Goal: Task Accomplishment & Management: Use online tool/utility

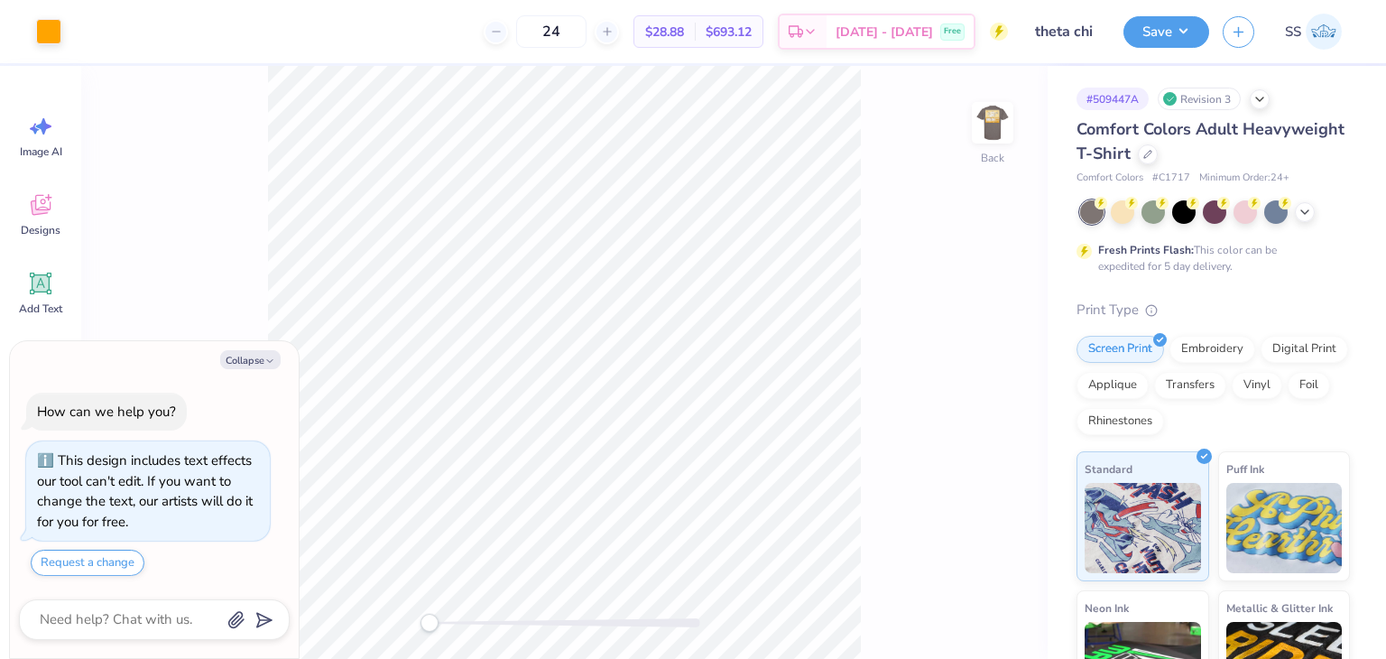
click at [1314, 212] on div at bounding box center [1305, 212] width 20 height 20
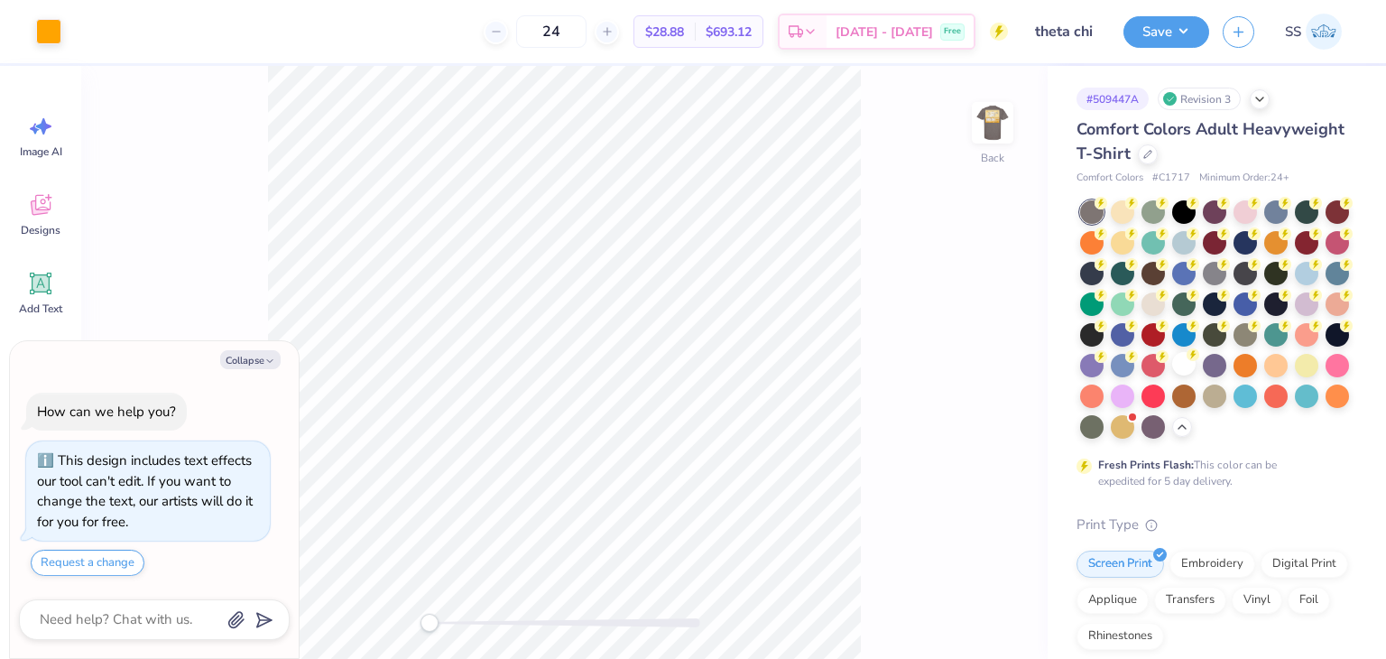
click at [1173, 376] on div at bounding box center [1184, 363] width 23 height 23
click at [1013, 265] on div "Back" at bounding box center [564, 362] width 967 height 593
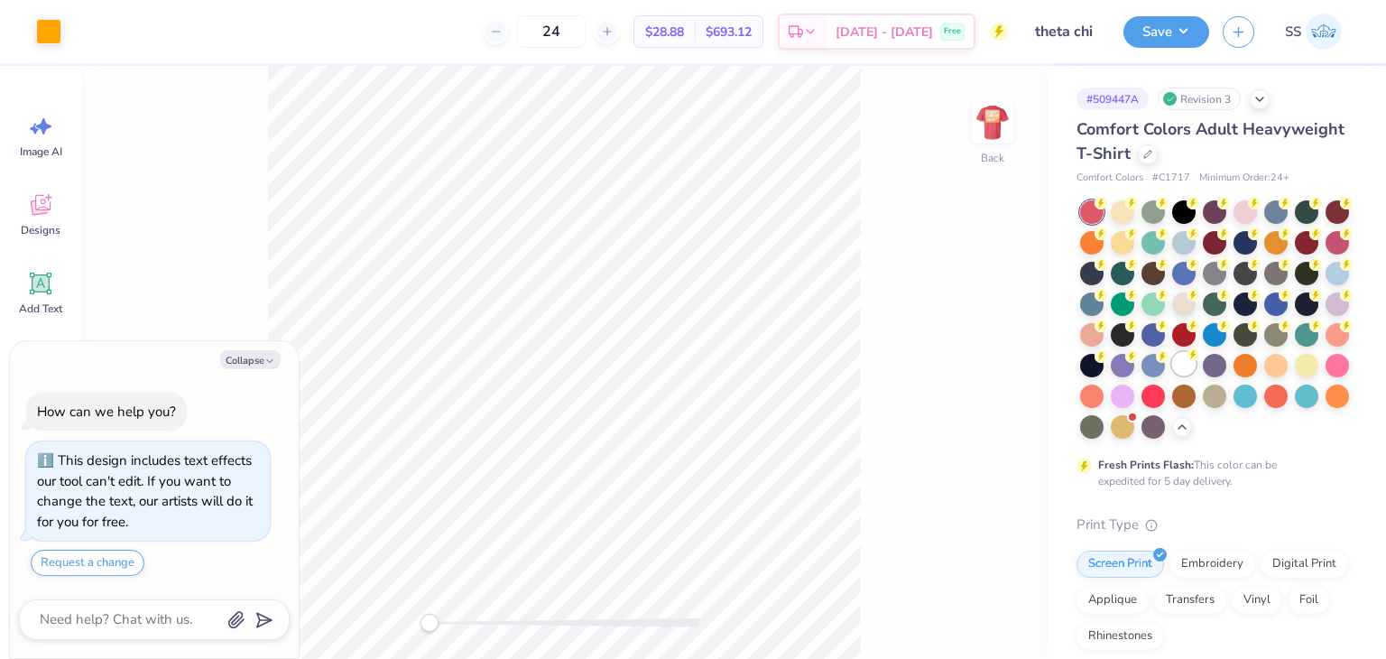
click at [1173, 376] on div at bounding box center [1184, 363] width 23 height 23
click at [990, 124] on img at bounding box center [993, 123] width 72 height 72
click at [1111, 437] on div at bounding box center [1122, 424] width 23 height 23
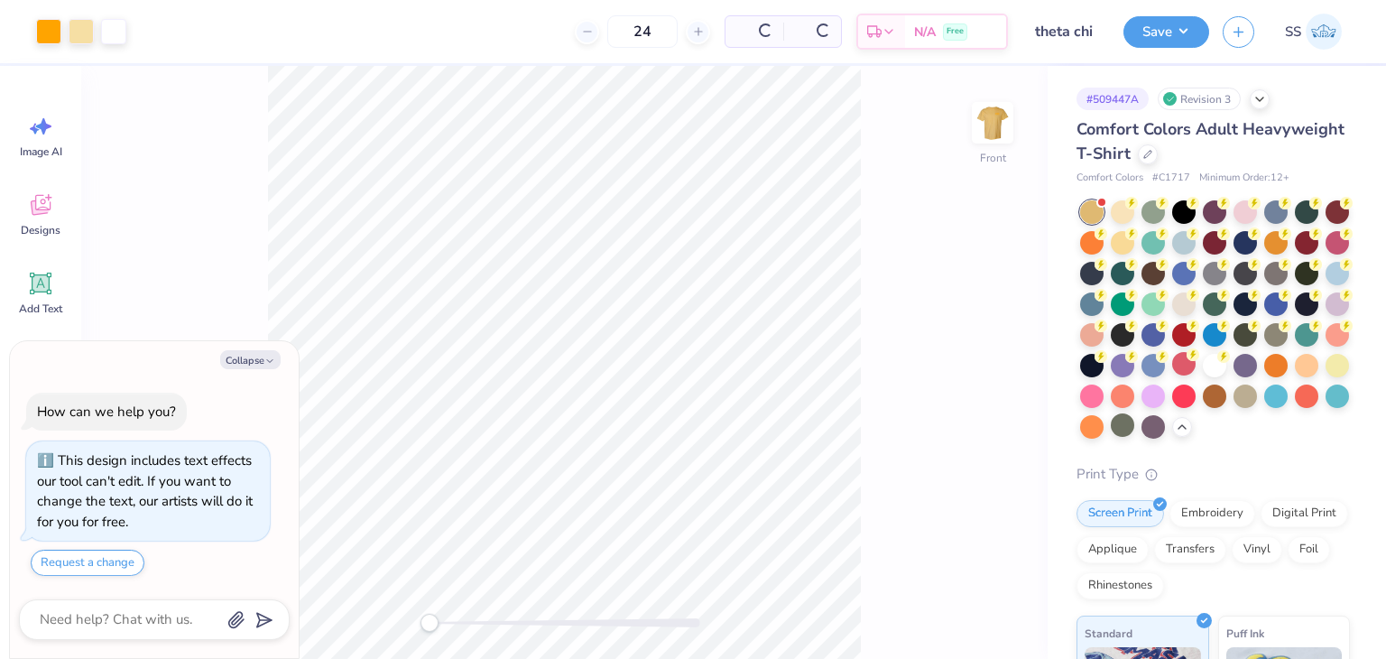
scroll to position [244, 0]
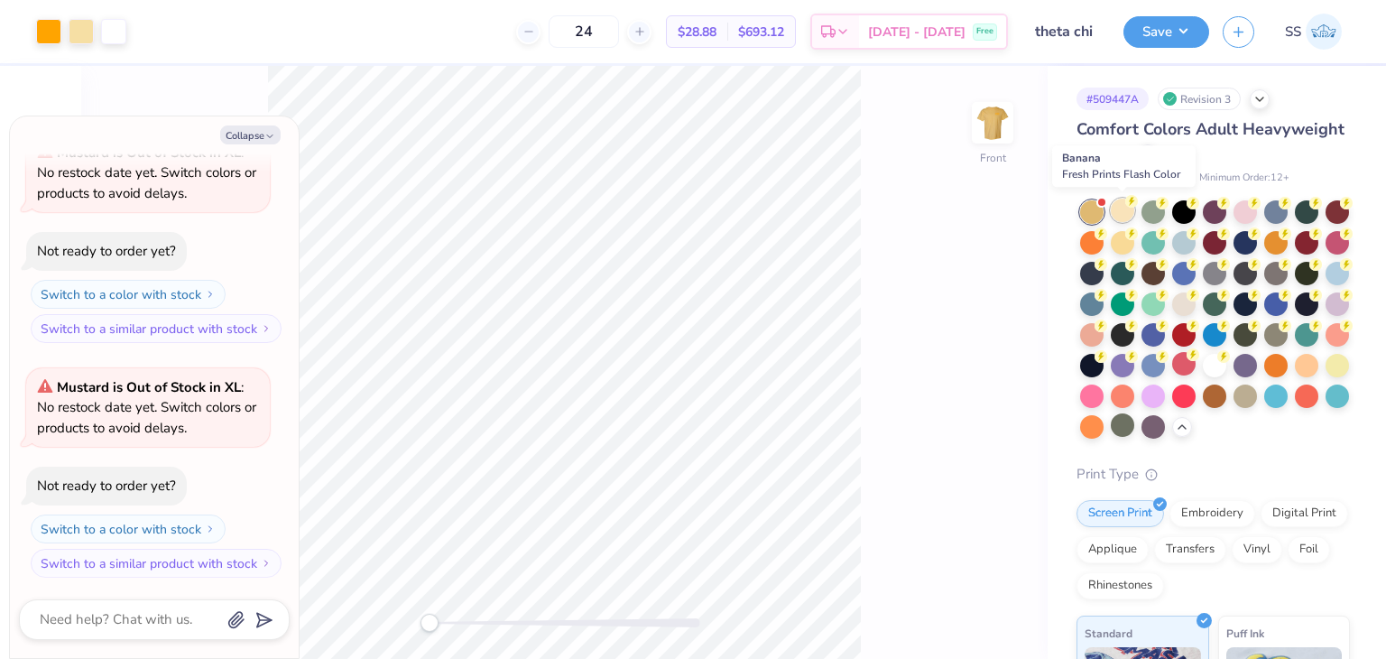
click at [1120, 207] on div at bounding box center [1122, 210] width 23 height 23
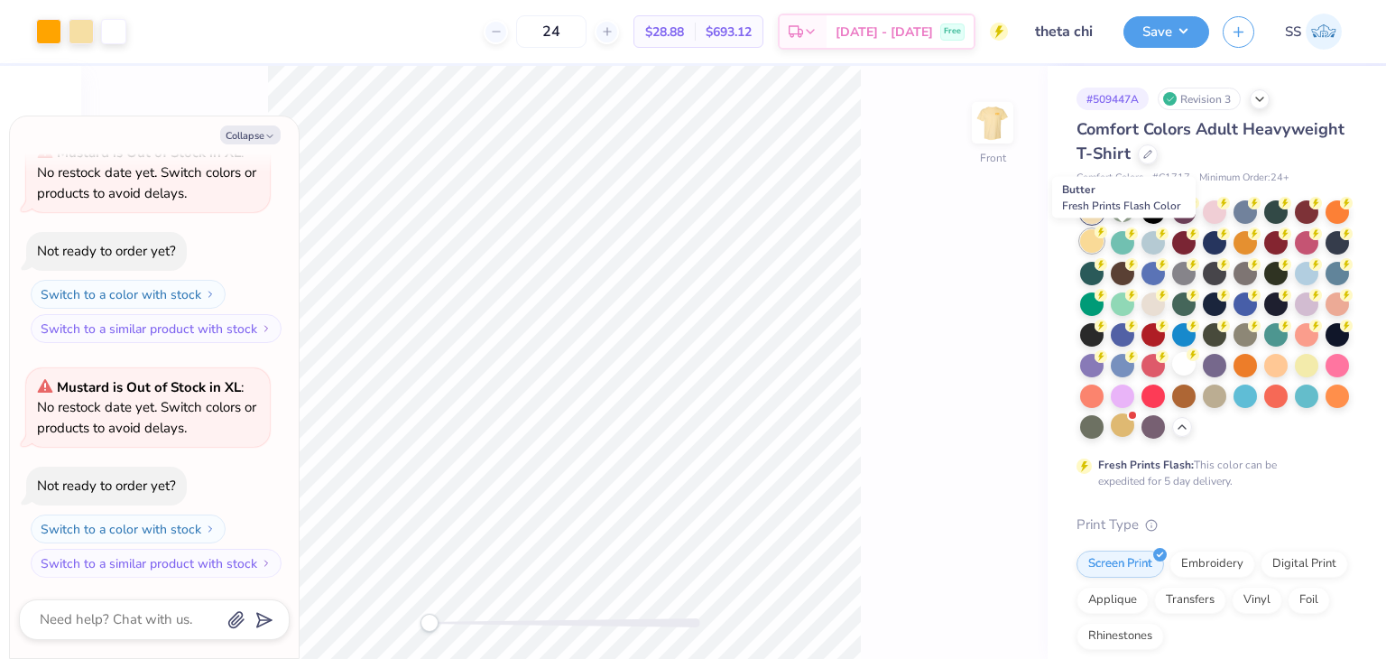
click at [1104, 242] on div at bounding box center [1091, 240] width 23 height 23
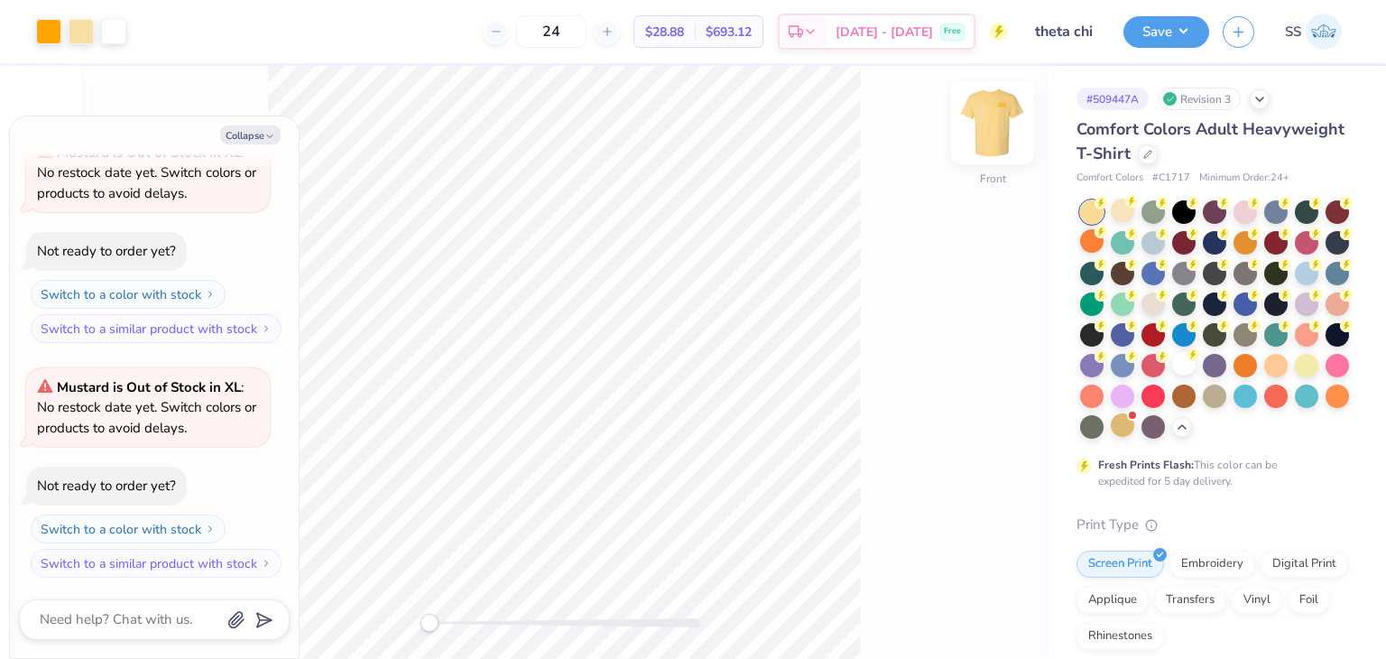
click at [983, 127] on img at bounding box center [993, 123] width 72 height 72
click at [1181, 215] on div at bounding box center [1184, 210] width 23 height 23
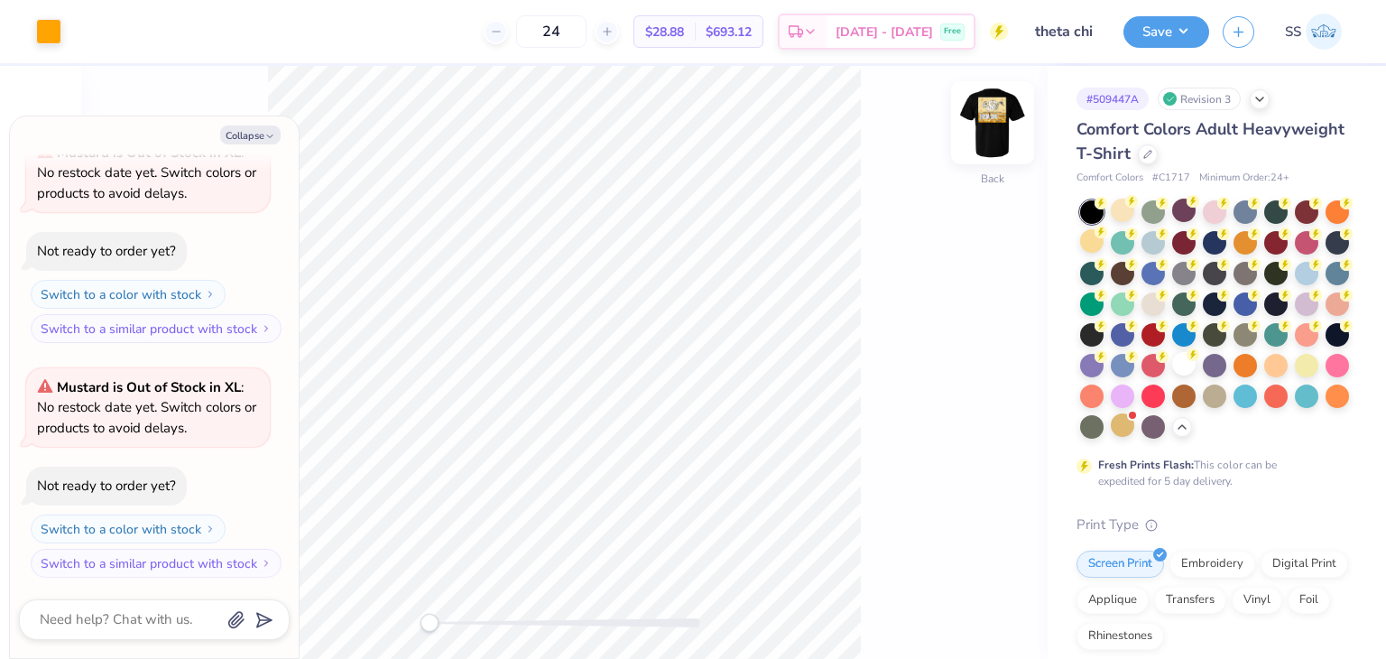
click at [993, 139] on img at bounding box center [993, 123] width 72 height 72
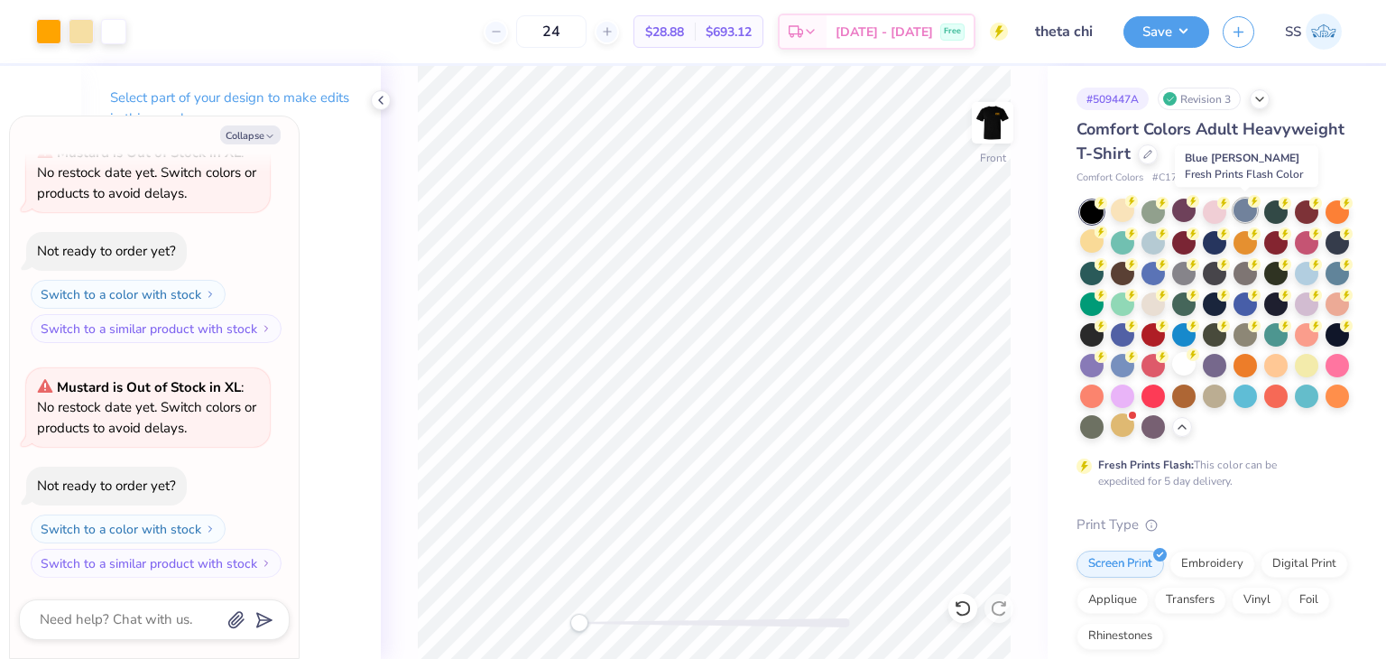
click at [1238, 218] on div at bounding box center [1245, 210] width 23 height 23
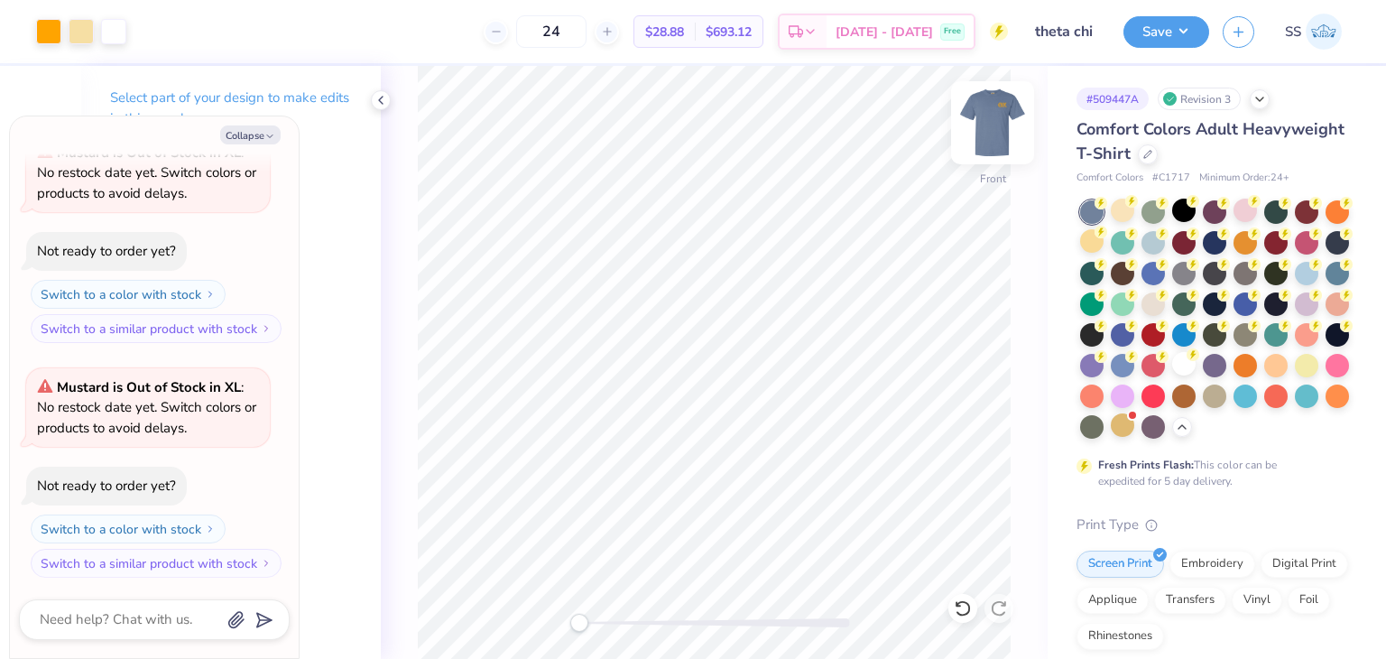
click at [982, 147] on img at bounding box center [993, 123] width 72 height 72
click at [1007, 149] on img at bounding box center [993, 123] width 72 height 72
click at [1273, 210] on div at bounding box center [1276, 210] width 23 height 23
click at [1266, 216] on div at bounding box center [1276, 210] width 23 height 23
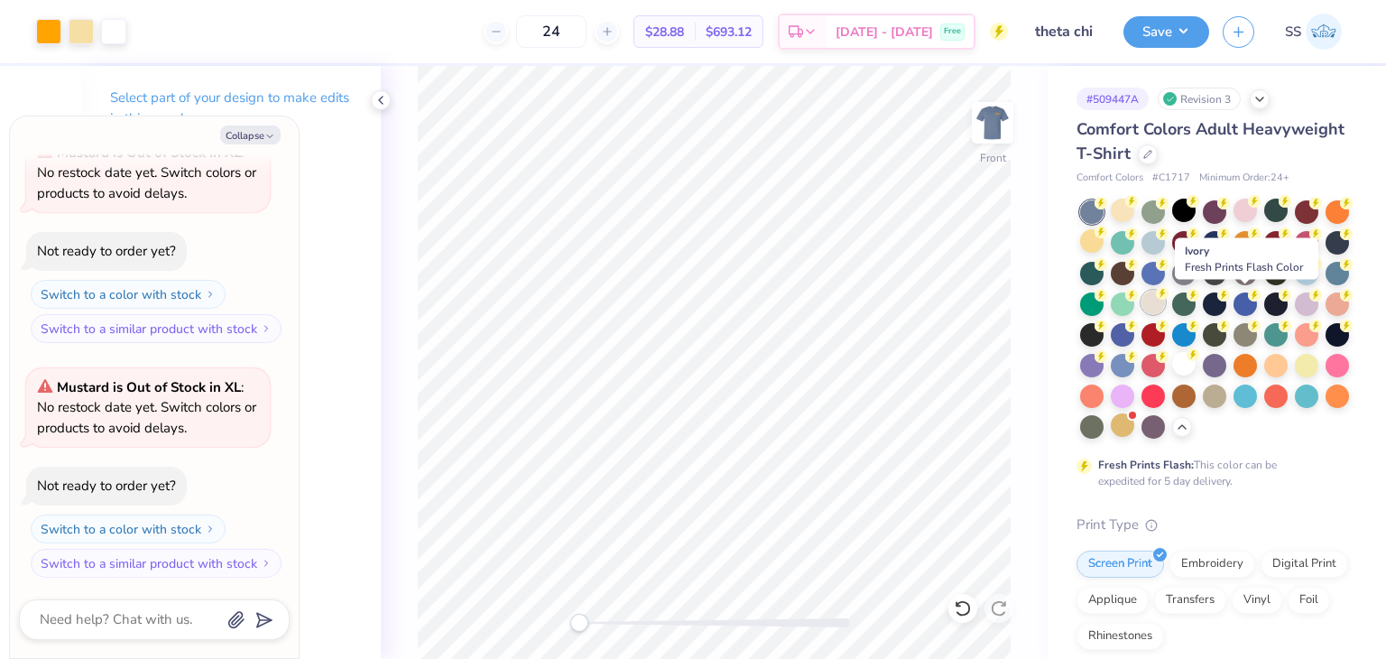
click at [1165, 303] on div at bounding box center [1153, 302] width 23 height 23
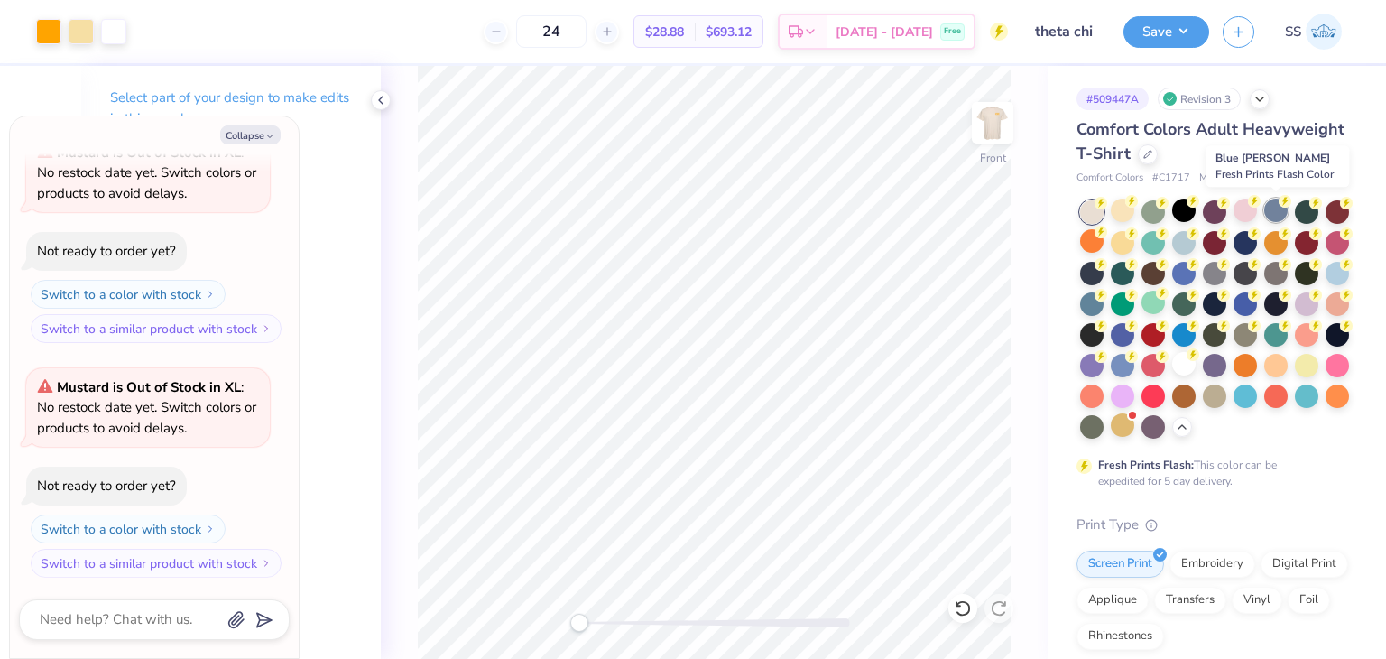
click at [1277, 217] on div at bounding box center [1276, 210] width 23 height 23
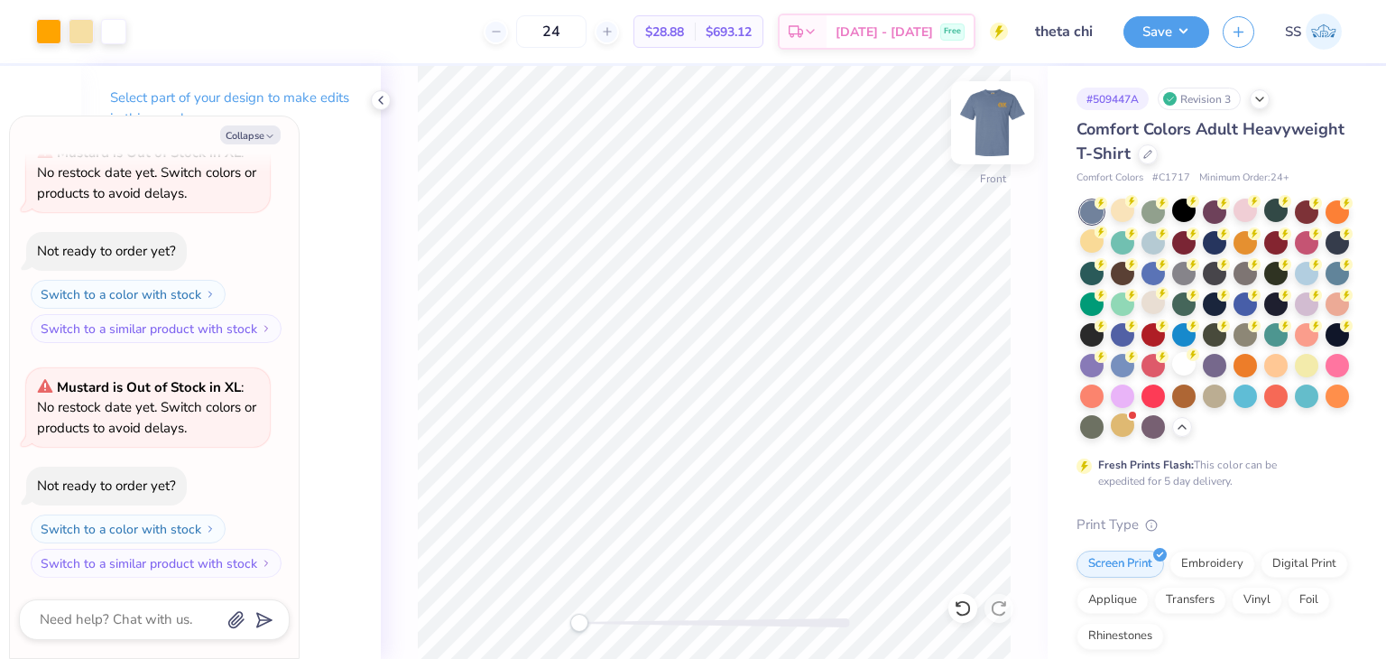
click at [975, 135] on img at bounding box center [993, 123] width 72 height 72
click at [982, 142] on img at bounding box center [993, 123] width 72 height 72
click at [1135, 36] on button "Save" at bounding box center [1167, 30] width 86 height 32
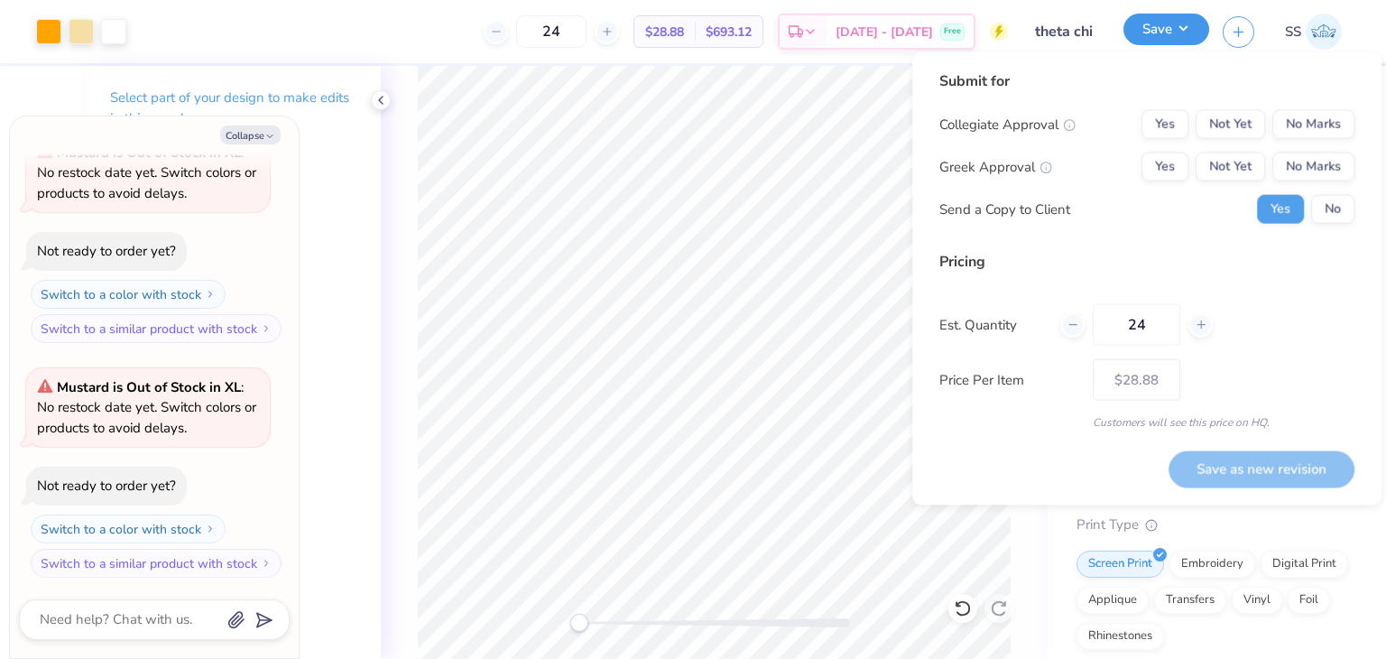
type textarea "x"
click at [1193, 326] on div at bounding box center [1201, 324] width 24 height 24
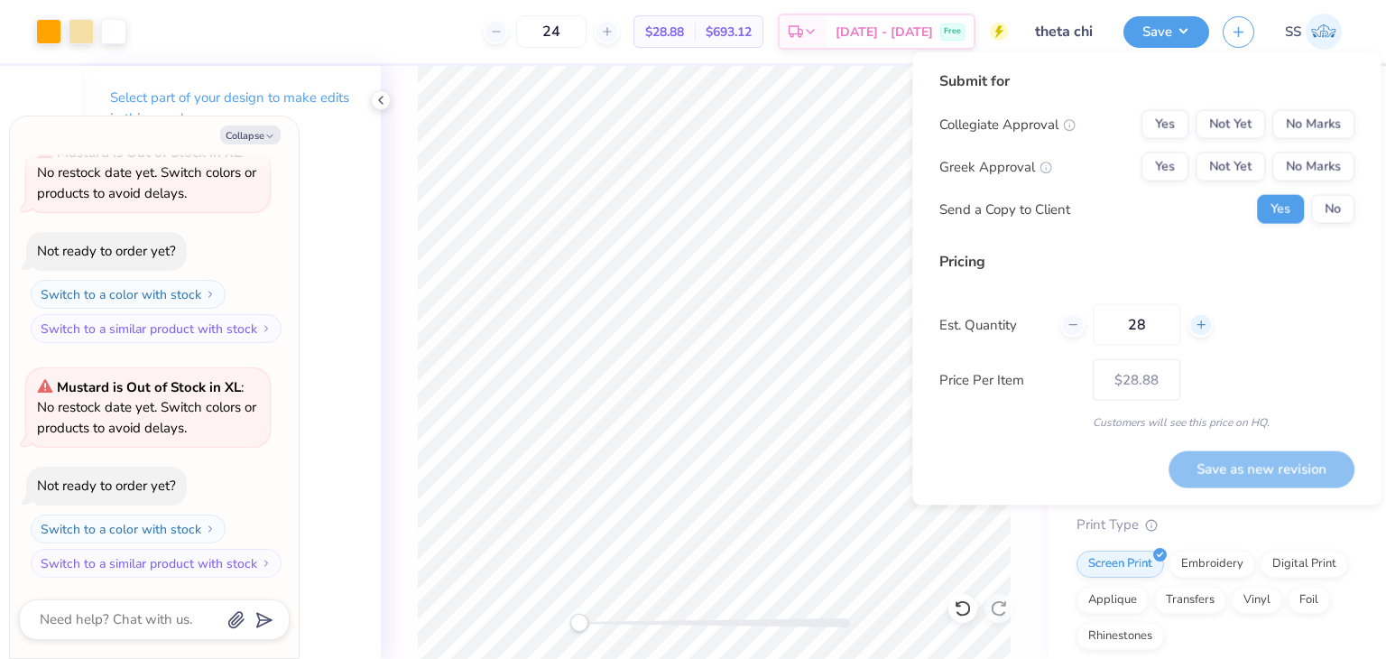
click at [1193, 326] on div at bounding box center [1201, 324] width 24 height 24
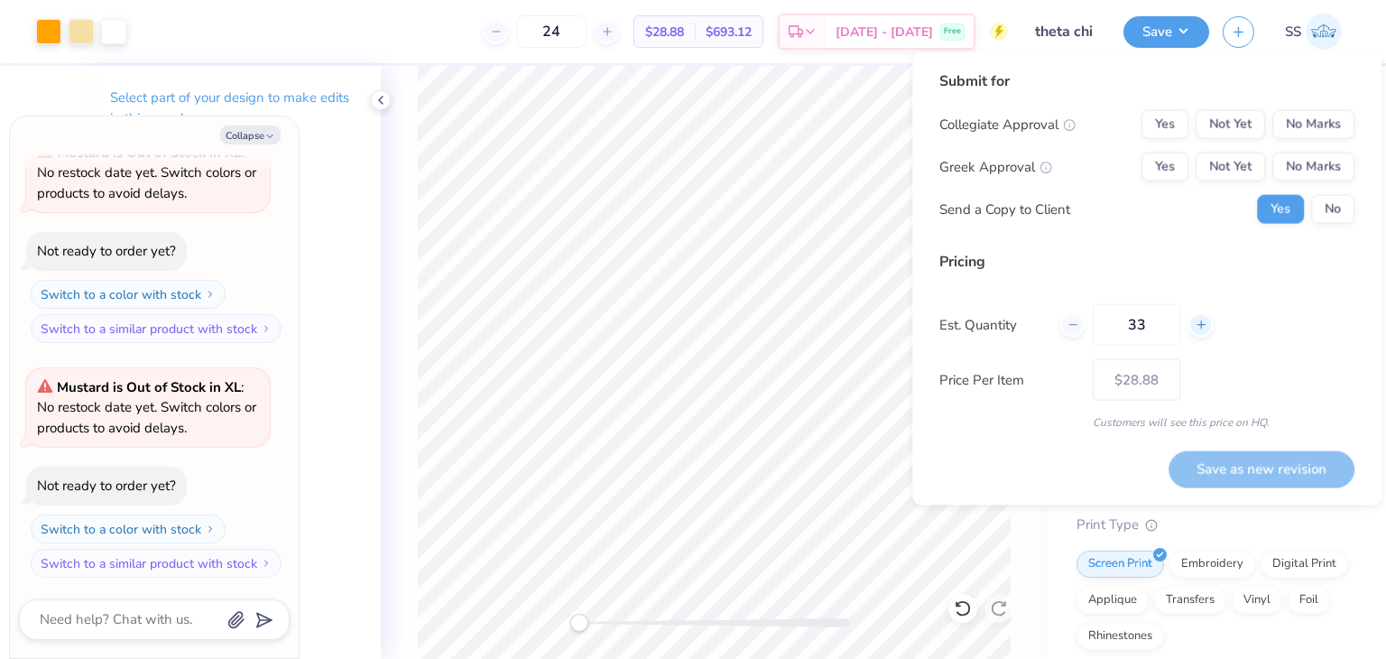
click at [1193, 326] on div at bounding box center [1201, 324] width 24 height 24
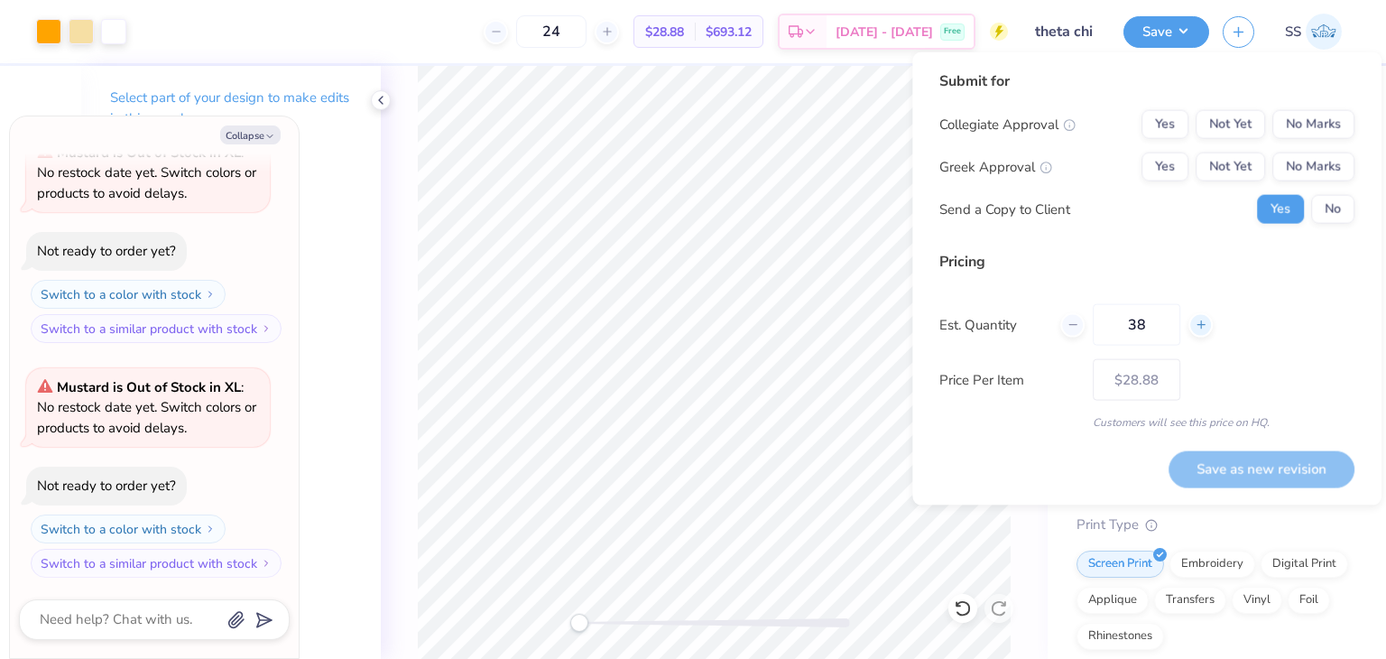
click at [1193, 326] on div at bounding box center [1201, 324] width 24 height 24
type input "41"
type textarea "x"
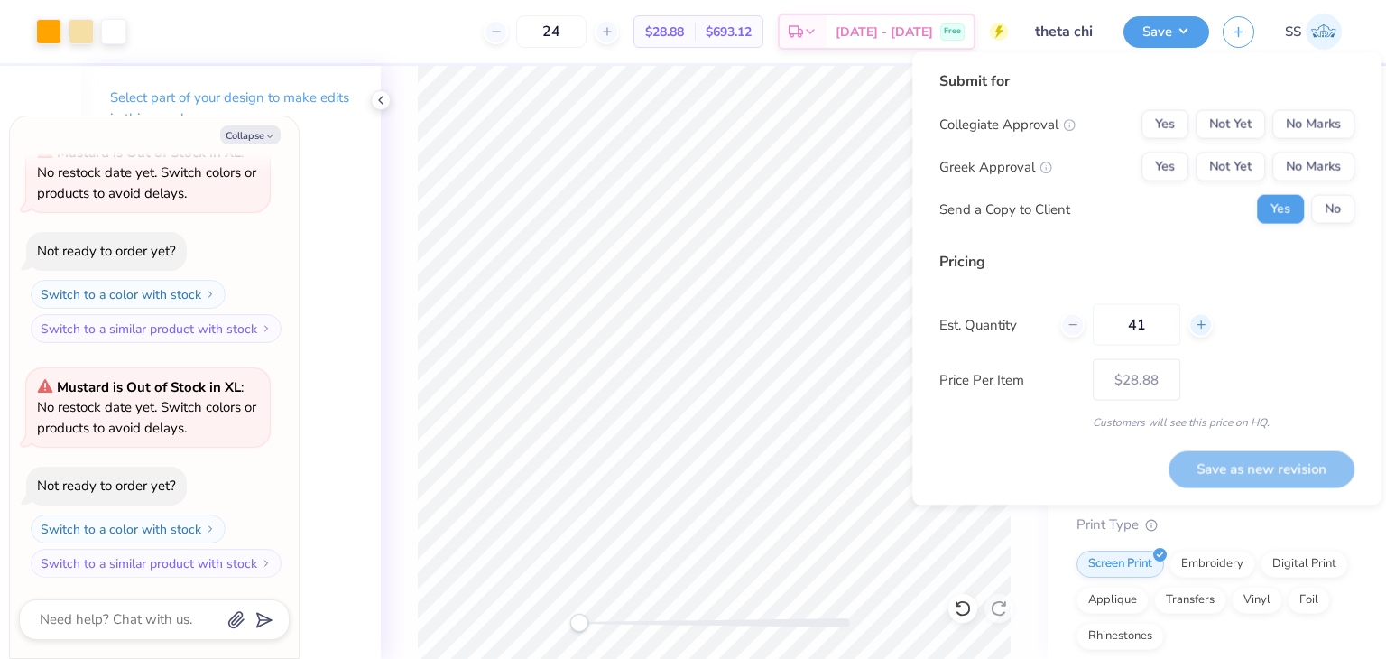
click at [1193, 325] on div at bounding box center [1201, 324] width 24 height 24
type input "41"
type textarea "x"
type input "42"
type input "– –"
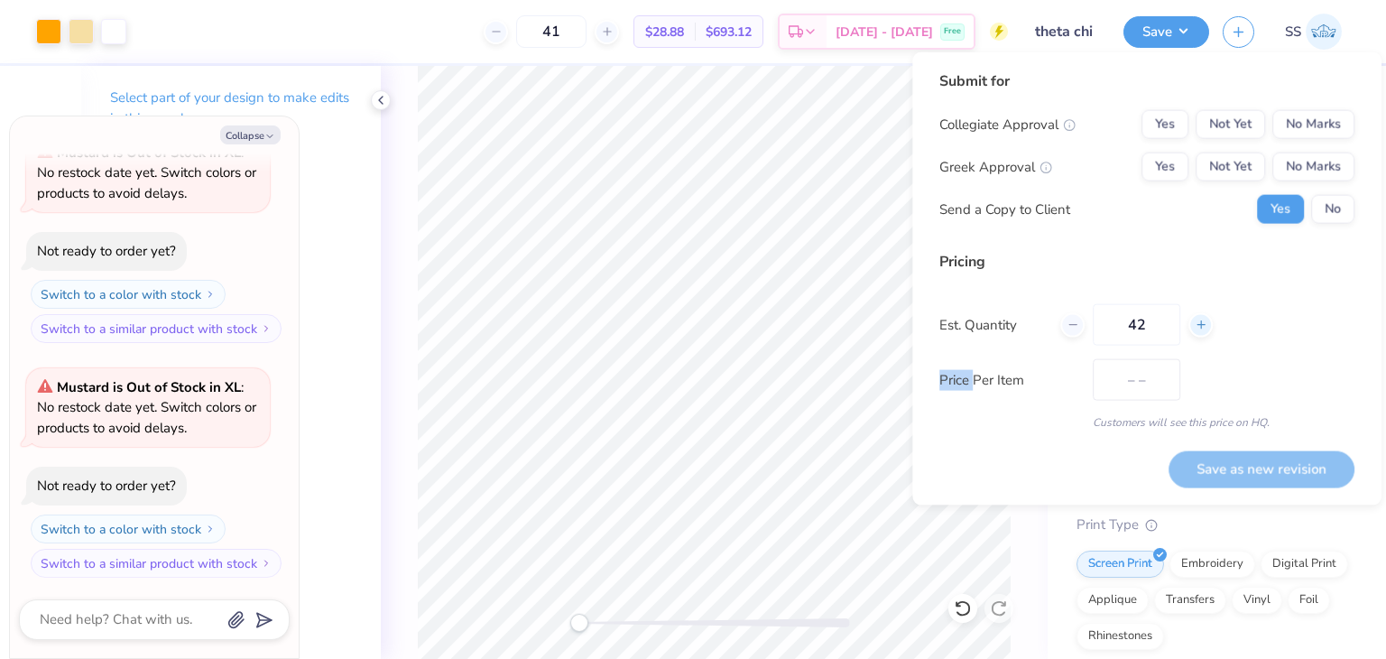
type textarea "x"
type input "$24.36"
click at [1193, 325] on div at bounding box center [1201, 324] width 24 height 24
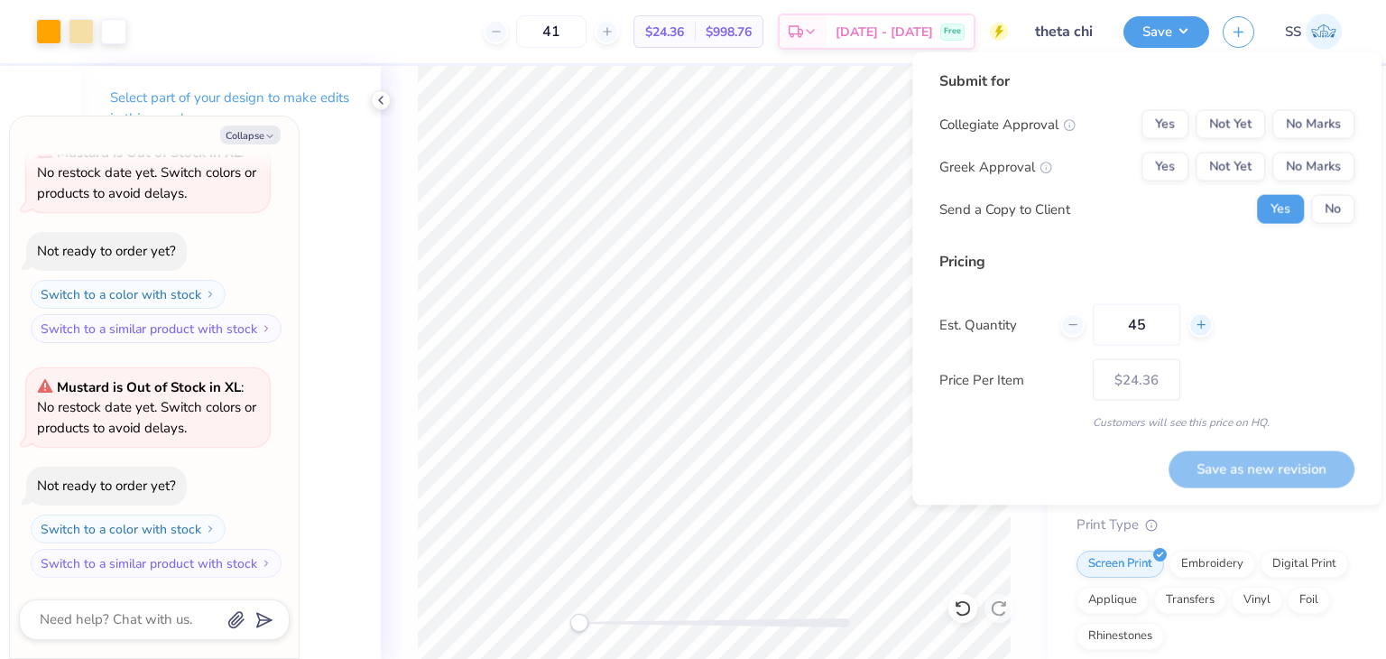
click at [1193, 325] on div at bounding box center [1201, 324] width 24 height 24
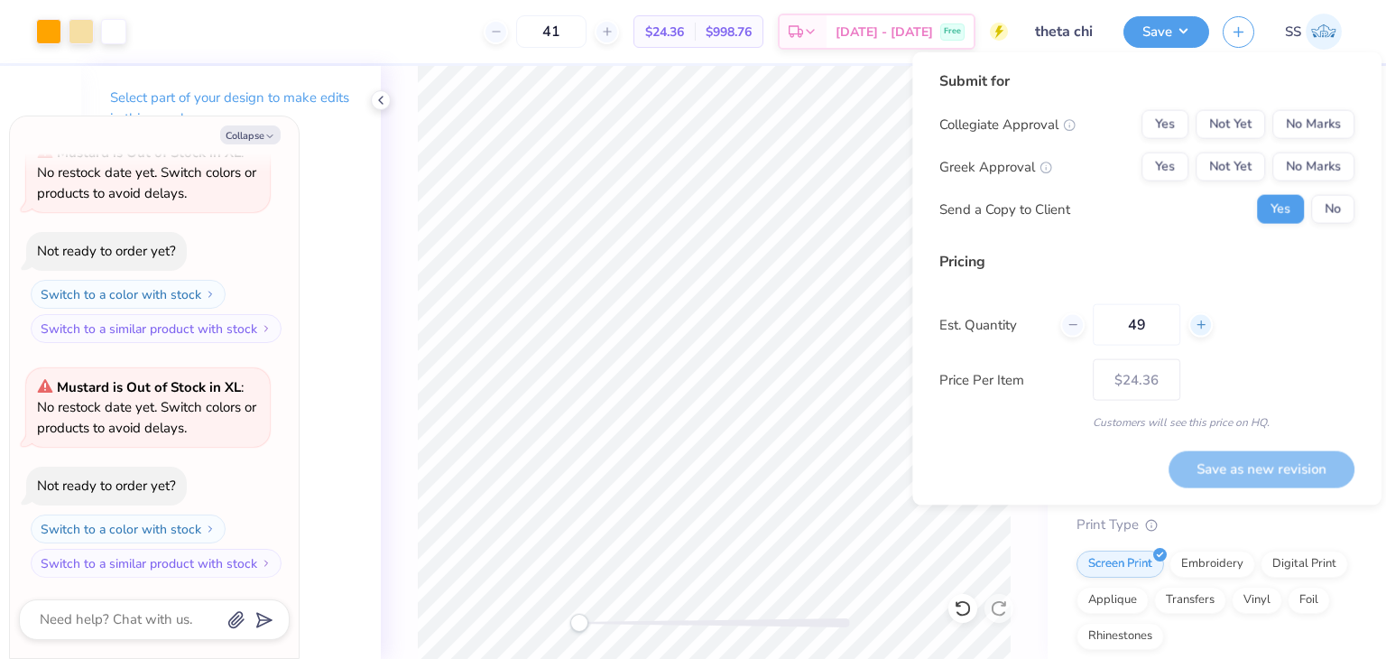
type input "50"
type textarea "x"
type input "50"
type textarea "x"
type input "– –"
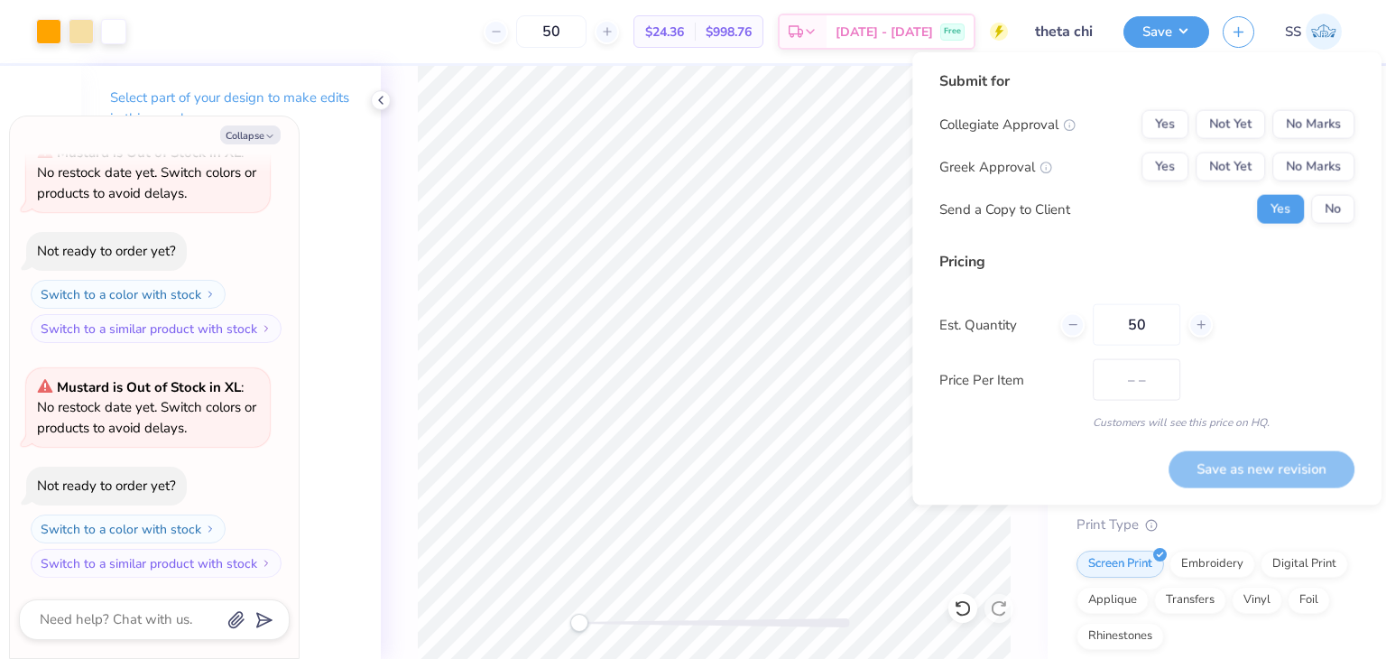
type textarea "x"
type input "$21.89"
click at [1339, 207] on button "No" at bounding box center [1333, 209] width 43 height 29
click at [1311, 167] on button "No Marks" at bounding box center [1314, 167] width 82 height 29
click at [1307, 106] on div "Submit for Collegiate Approval Yes Not Yet No Marks Greek Approval Yes Not Yet …" at bounding box center [1147, 153] width 415 height 167
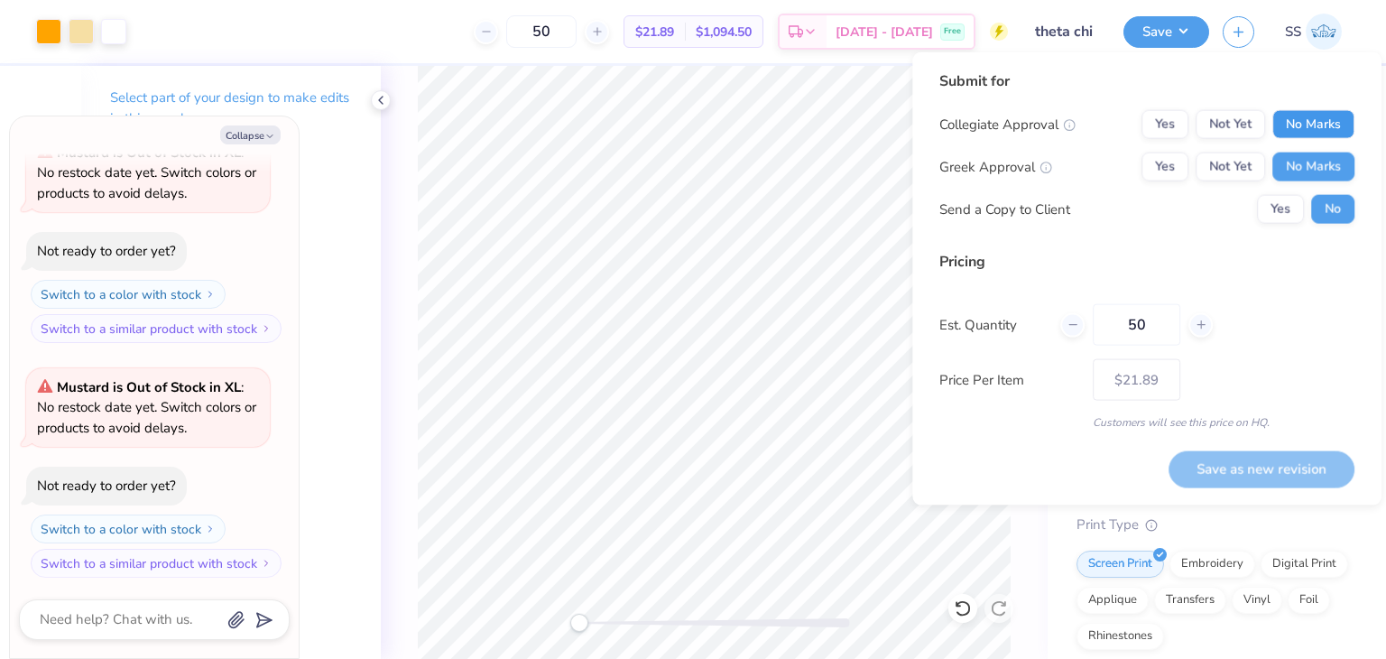
click at [1310, 134] on button "No Marks" at bounding box center [1314, 124] width 82 height 29
click at [1269, 471] on button "Save as new revision" at bounding box center [1262, 468] width 186 height 36
type textarea "x"
type input "– –"
type textarea "x"
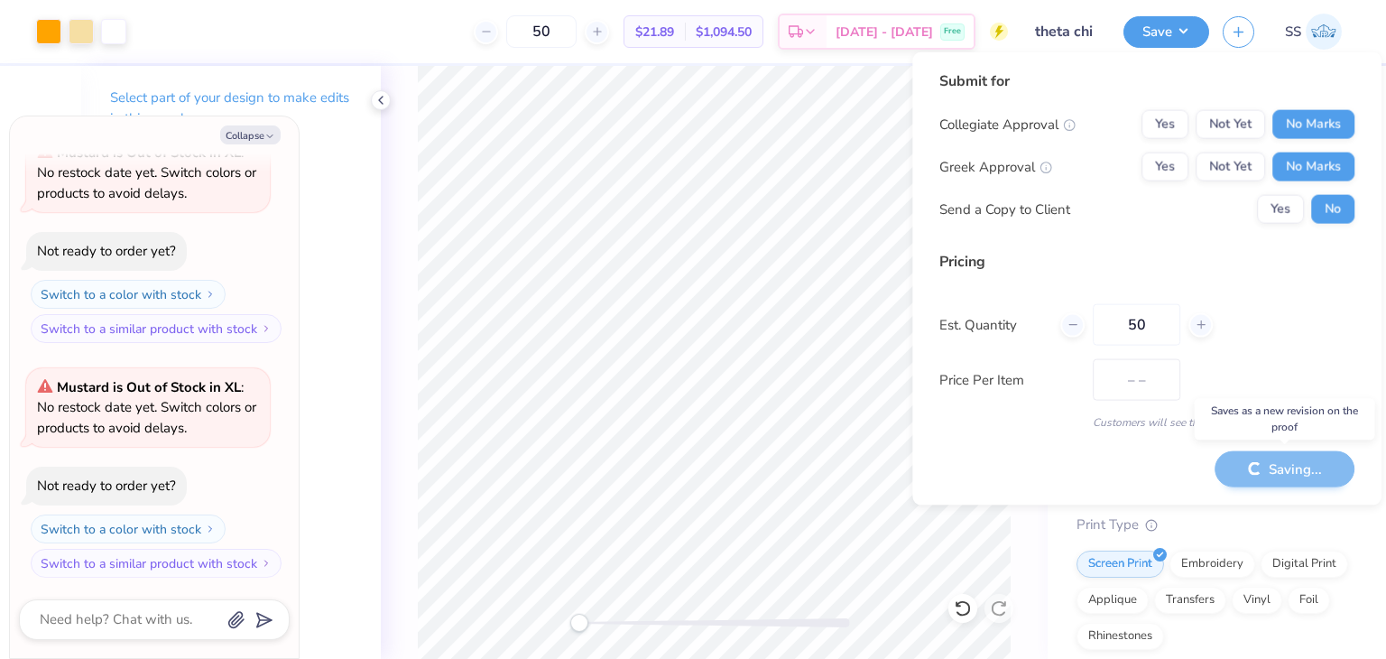
type input "$21.89"
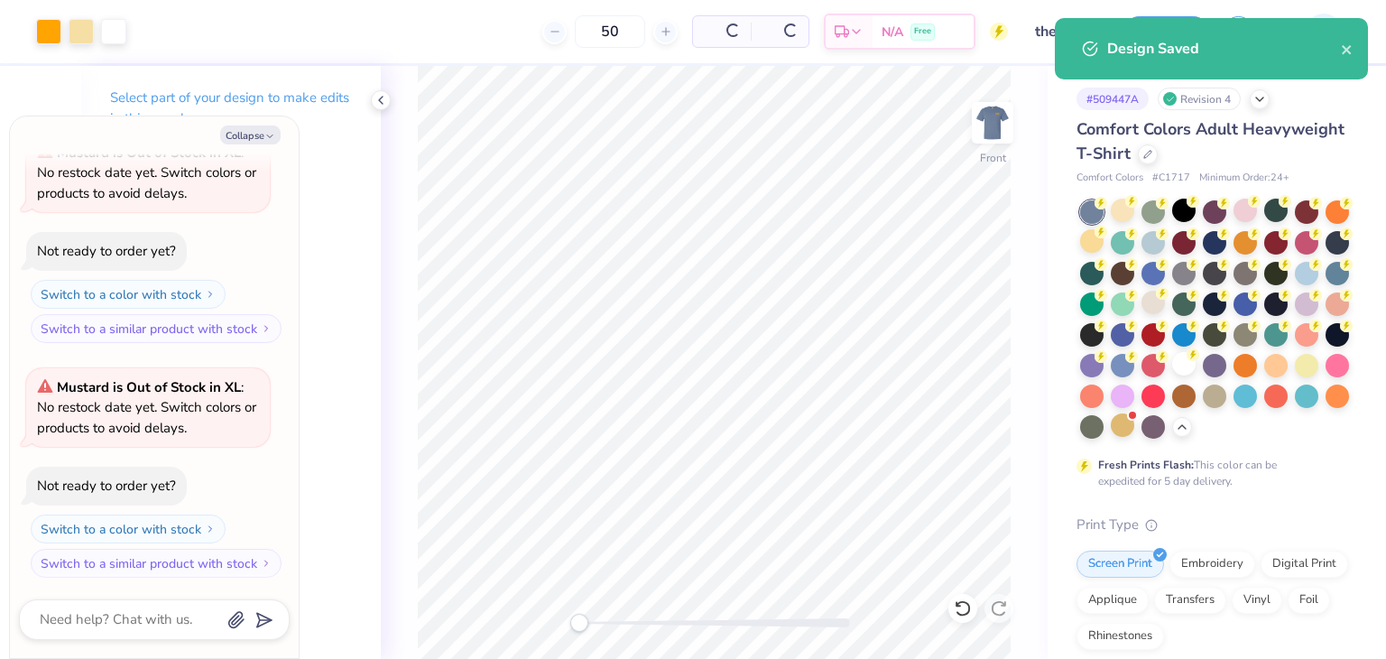
type textarea "x"
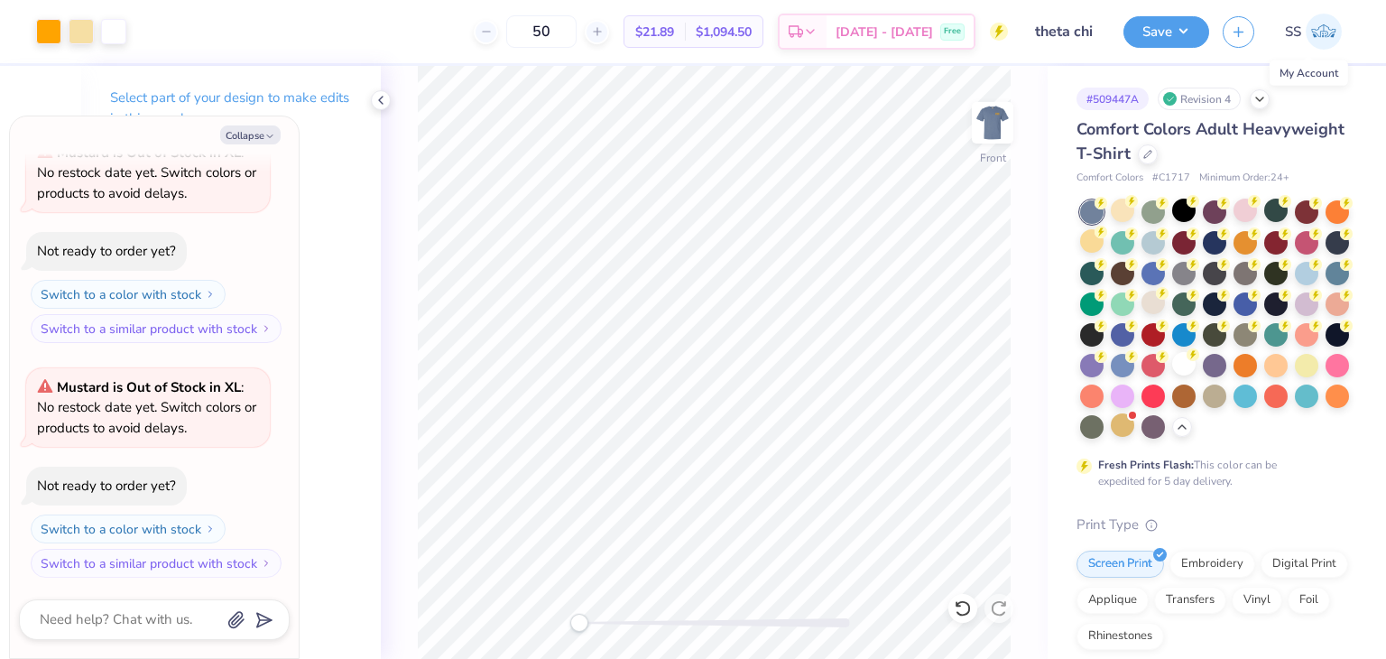
click at [1333, 42] on img at bounding box center [1324, 32] width 36 height 36
